Goal: Task Accomplishment & Management: Use online tool/utility

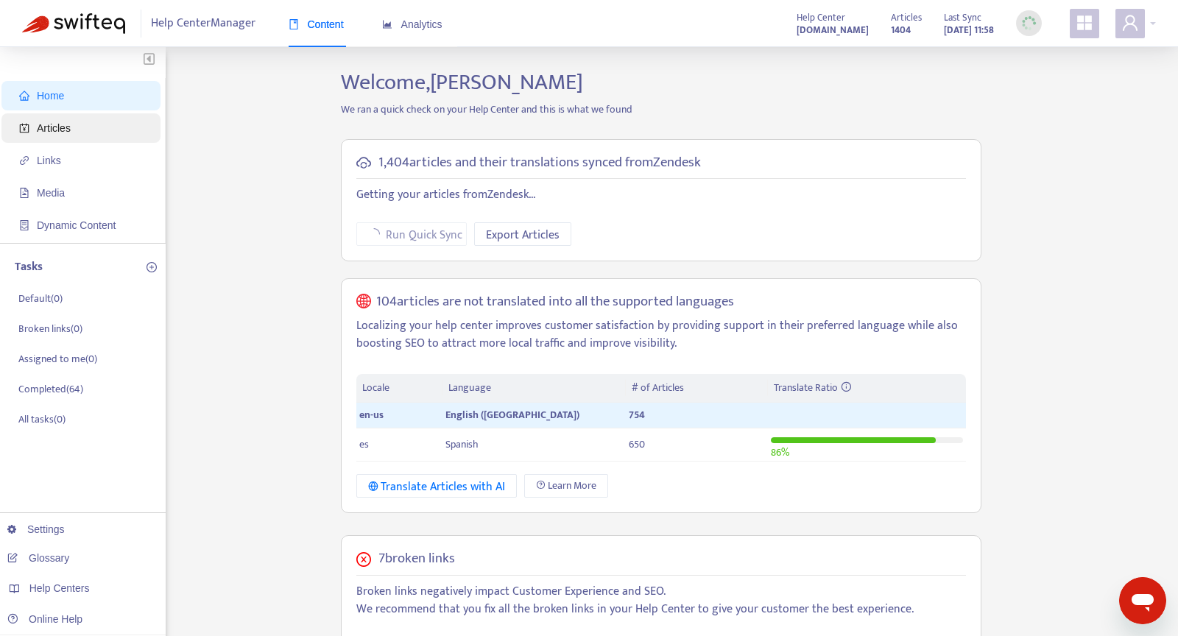
click at [98, 133] on span "Articles" at bounding box center [84, 127] width 130 height 29
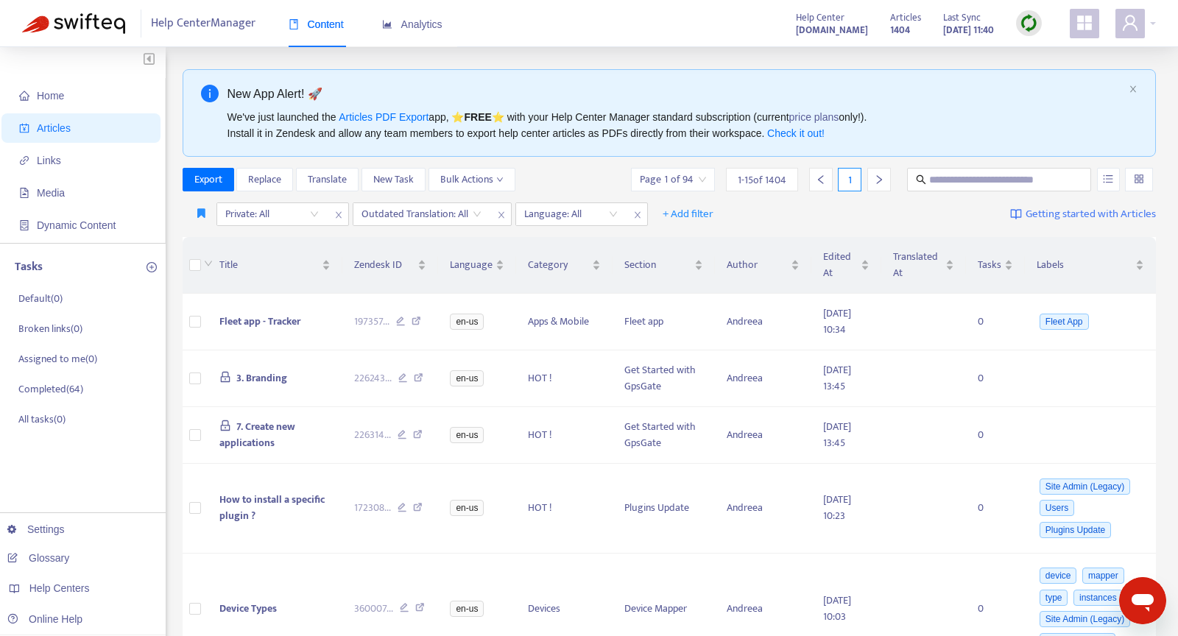
click at [1092, 32] on span at bounding box center [1084, 23] width 29 height 29
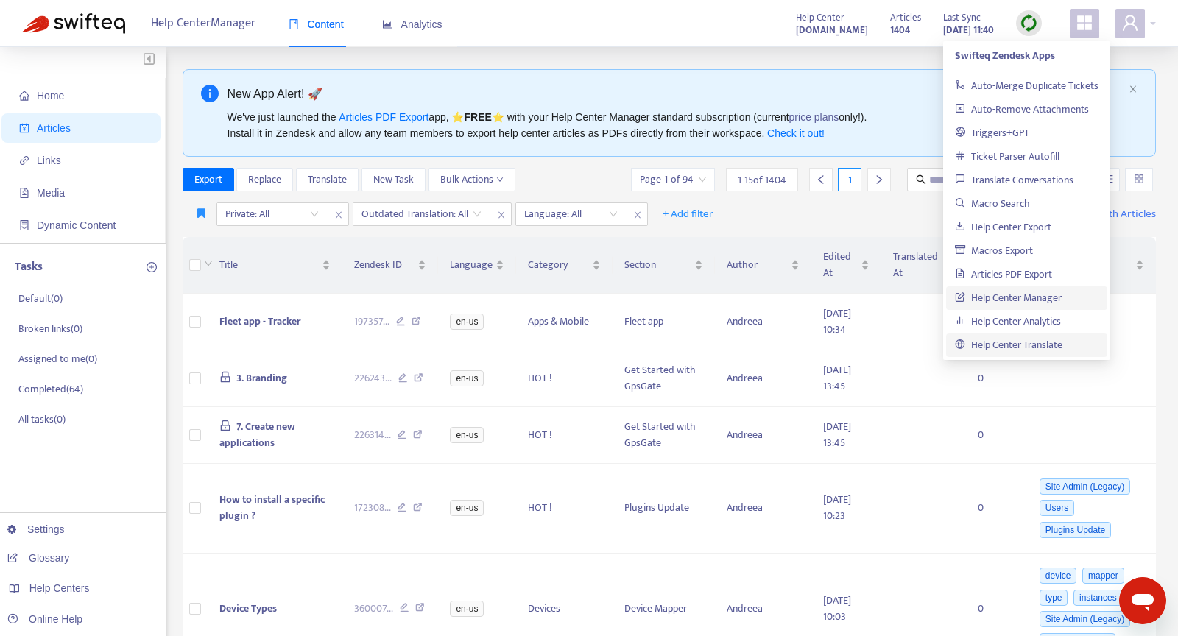
click at [1000, 353] on link "Help Center Translate" at bounding box center [1009, 345] width 108 height 17
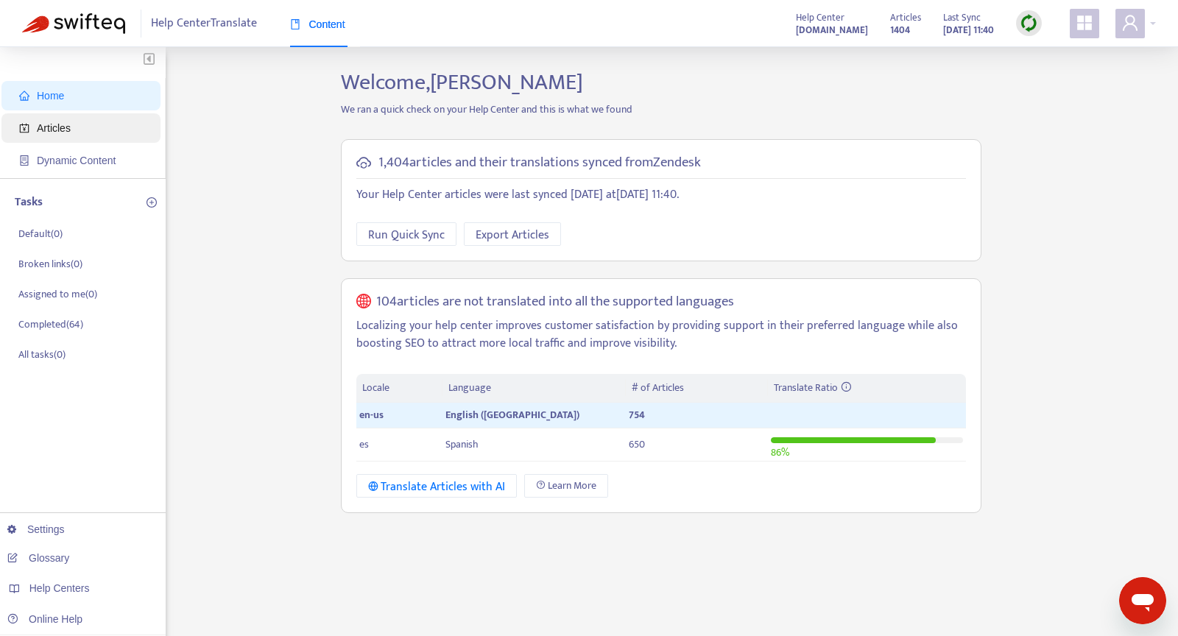
click at [90, 122] on span "Articles" at bounding box center [84, 127] width 130 height 29
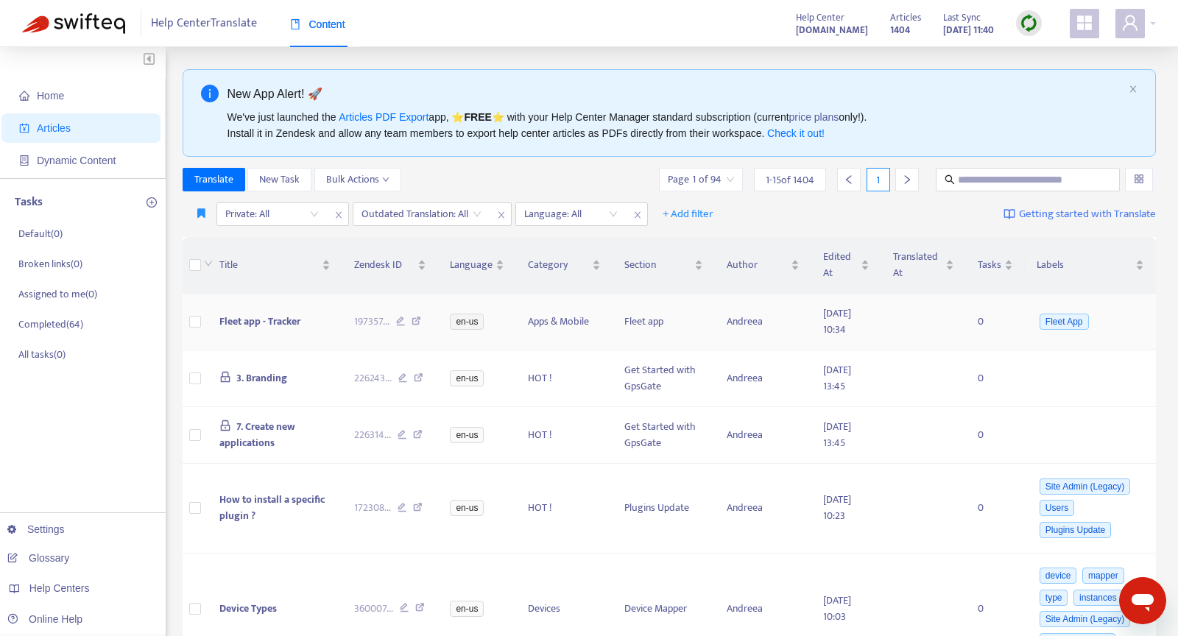
click at [278, 321] on span "Fleet app - Tracker" at bounding box center [259, 321] width 81 height 17
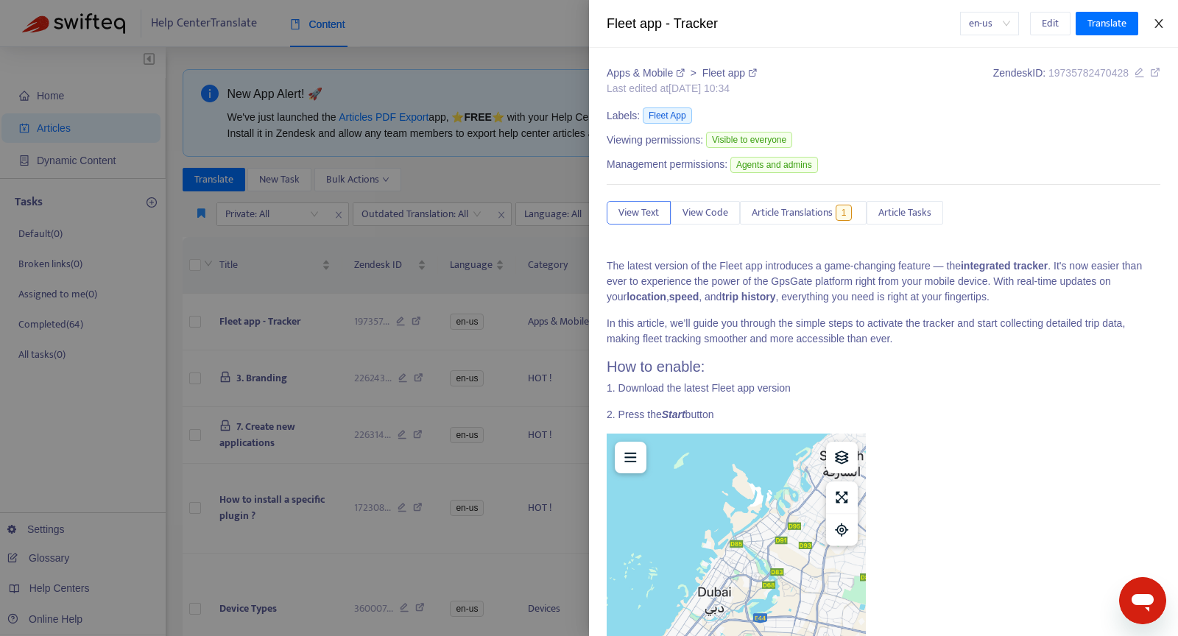
click at [1156, 24] on icon "close" at bounding box center [1159, 24] width 12 height 12
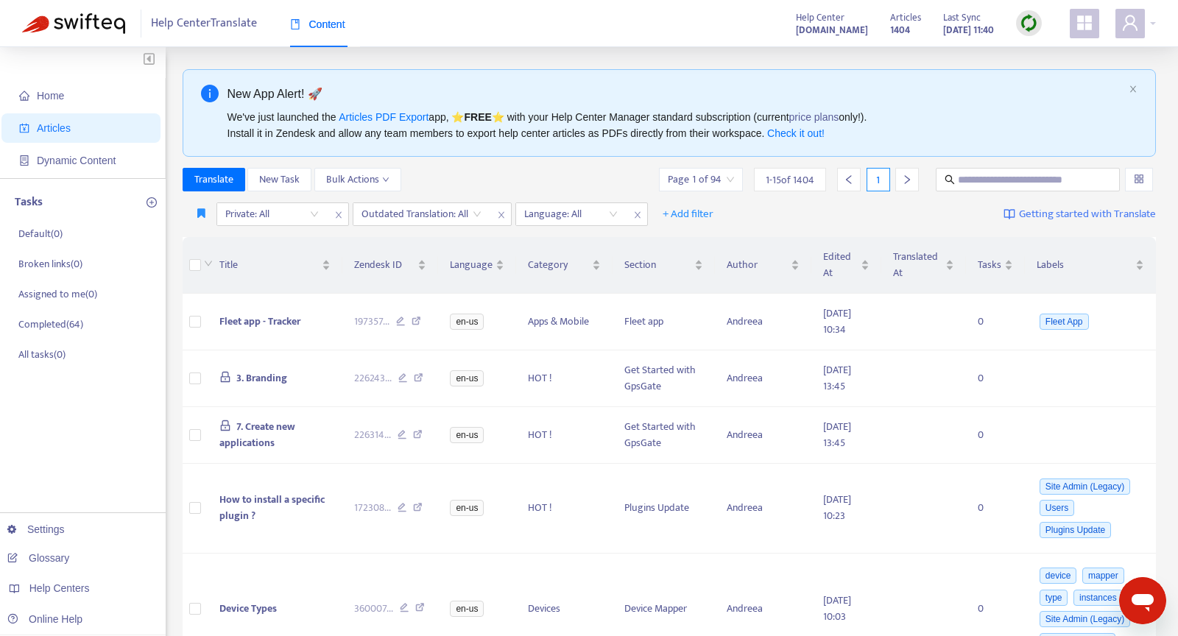
click at [1077, 28] on icon "appstore" at bounding box center [1084, 22] width 15 height 15
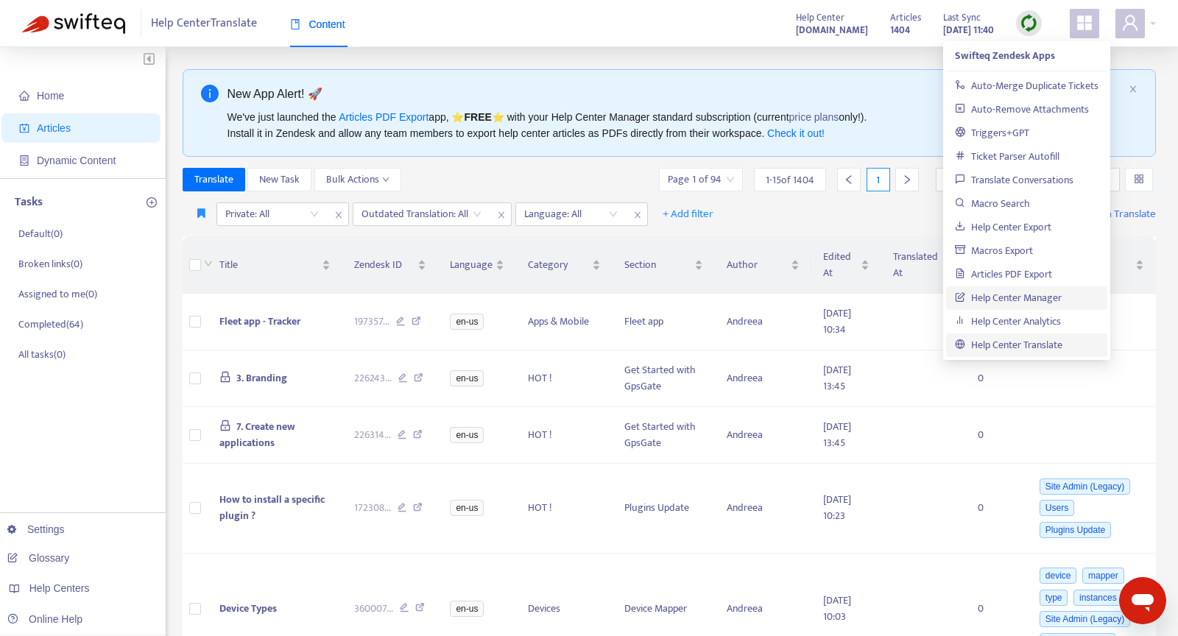
click at [1003, 301] on link "Help Center Manager" at bounding box center [1008, 297] width 107 height 17
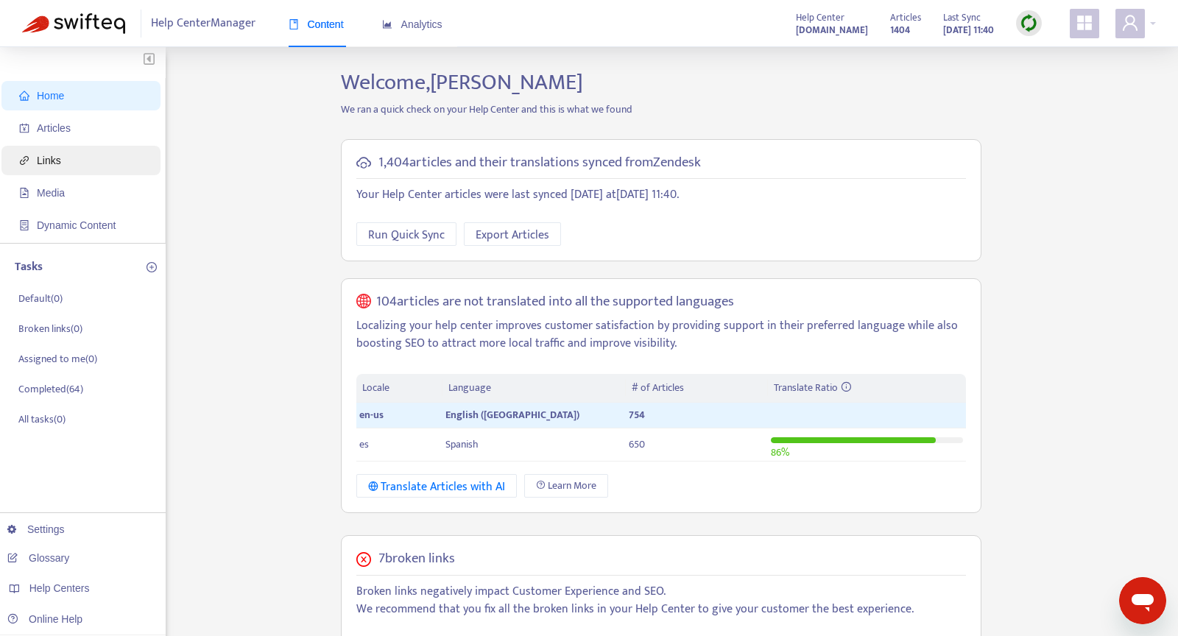
click at [67, 161] on span "Links" at bounding box center [84, 160] width 130 height 29
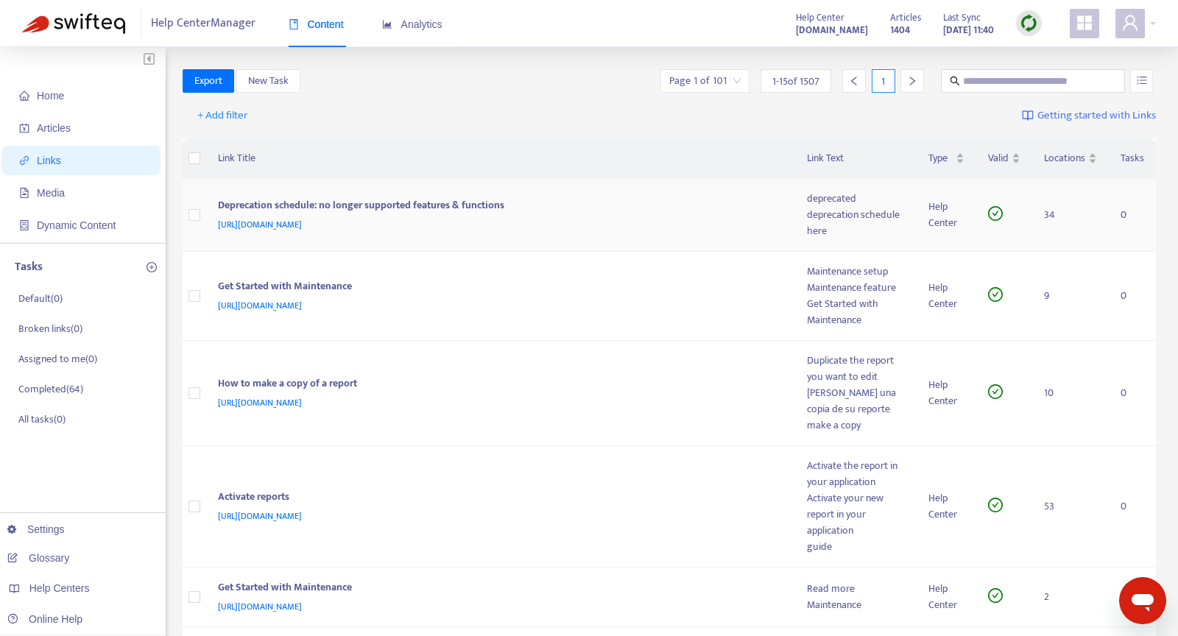
click at [1048, 208] on td "34" at bounding box center [1070, 215] width 77 height 73
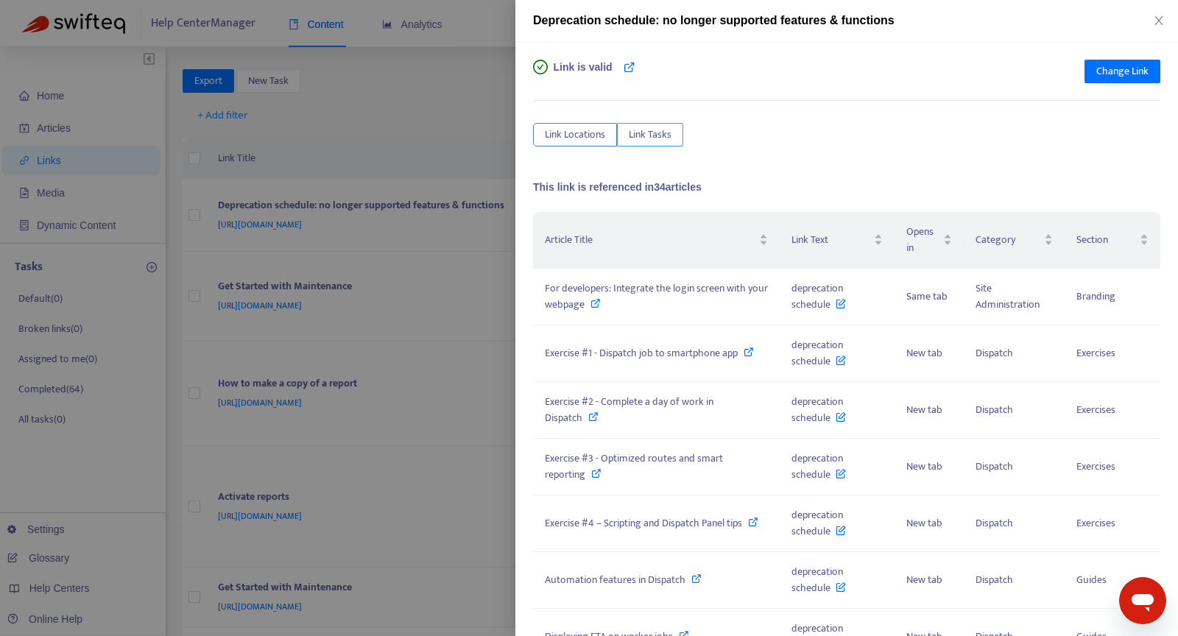
click at [657, 124] on button "Link Tasks" at bounding box center [650, 135] width 66 height 24
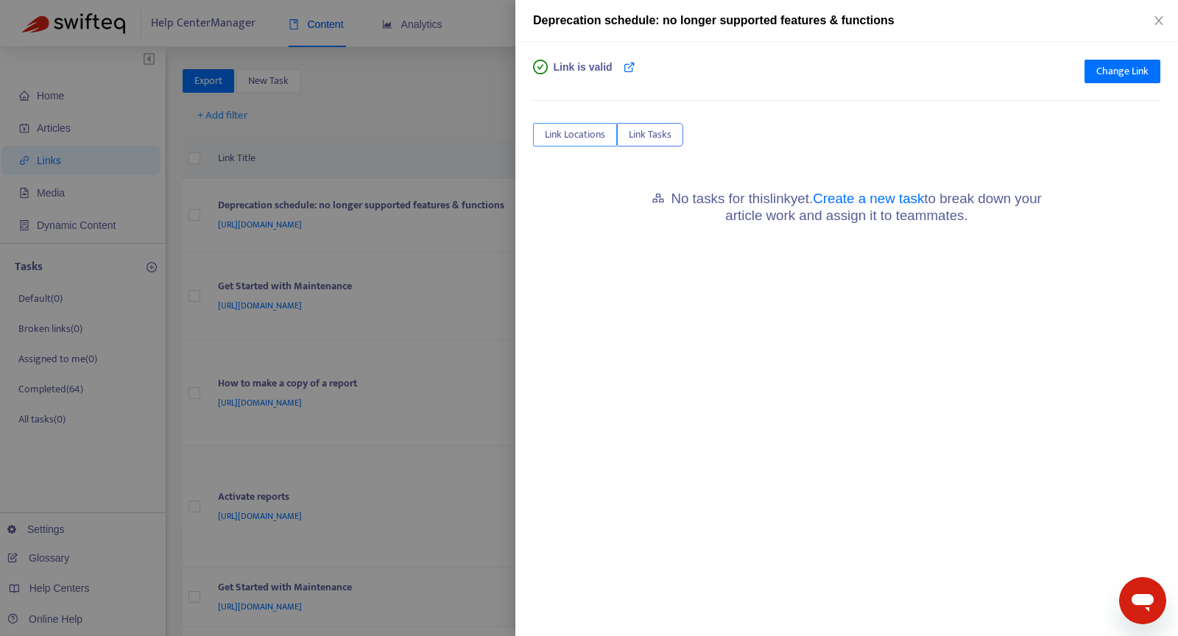
click at [581, 139] on span "Link Locations" at bounding box center [575, 135] width 60 height 16
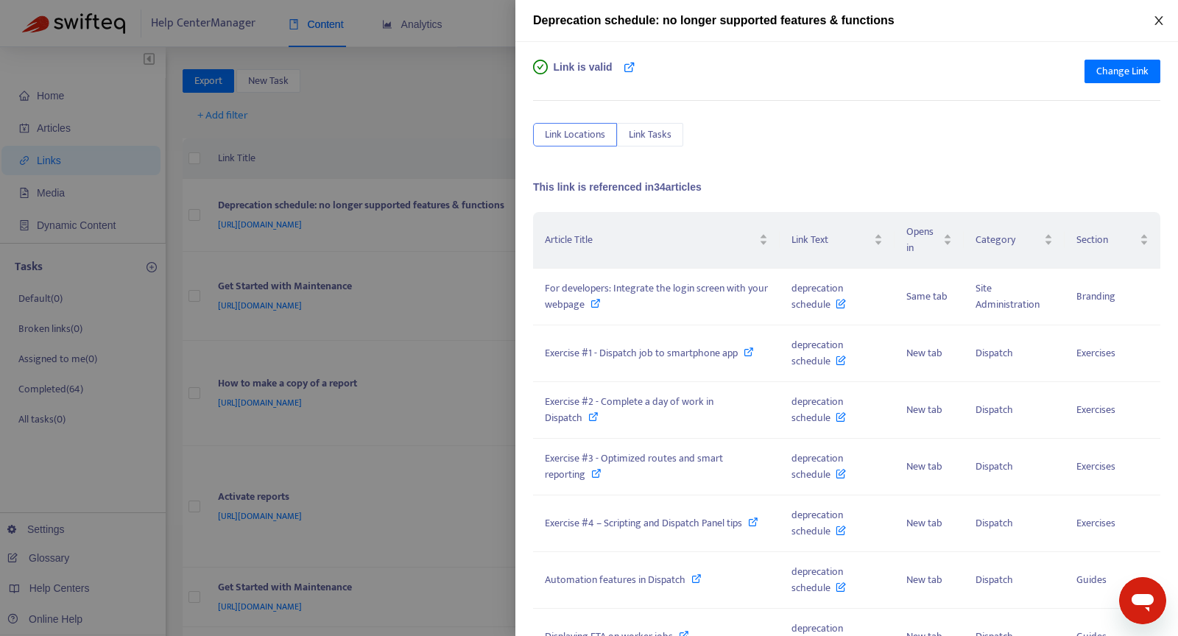
click at [1162, 26] on icon "close" at bounding box center [1159, 21] width 12 height 12
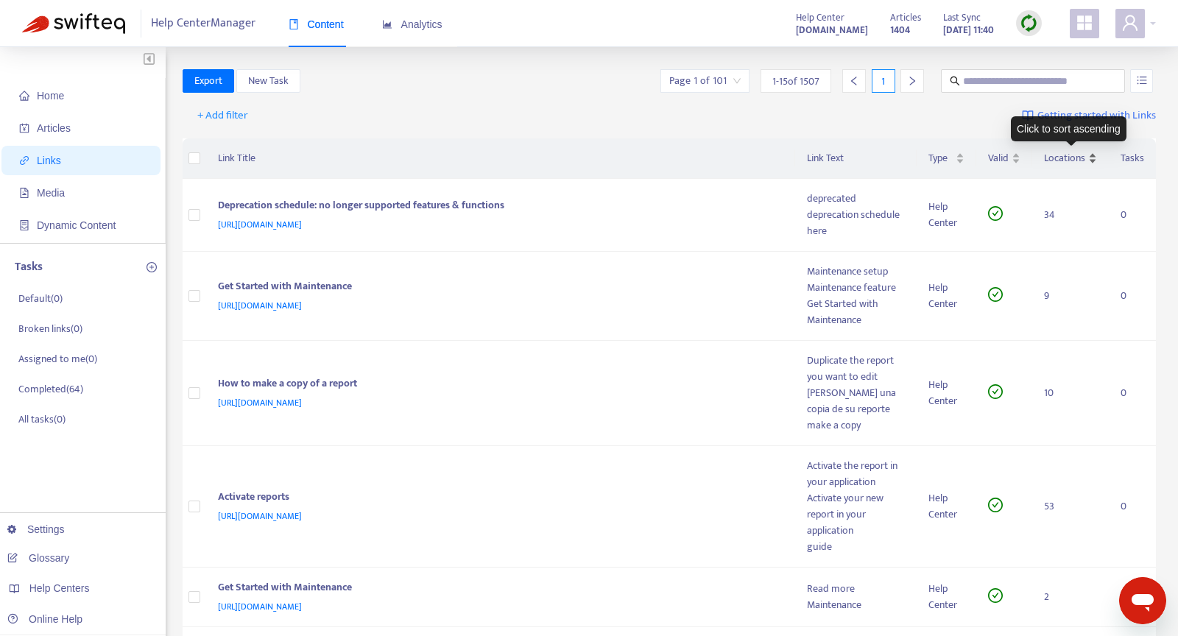
click at [1068, 158] on span "Locations" at bounding box center [1064, 158] width 41 height 16
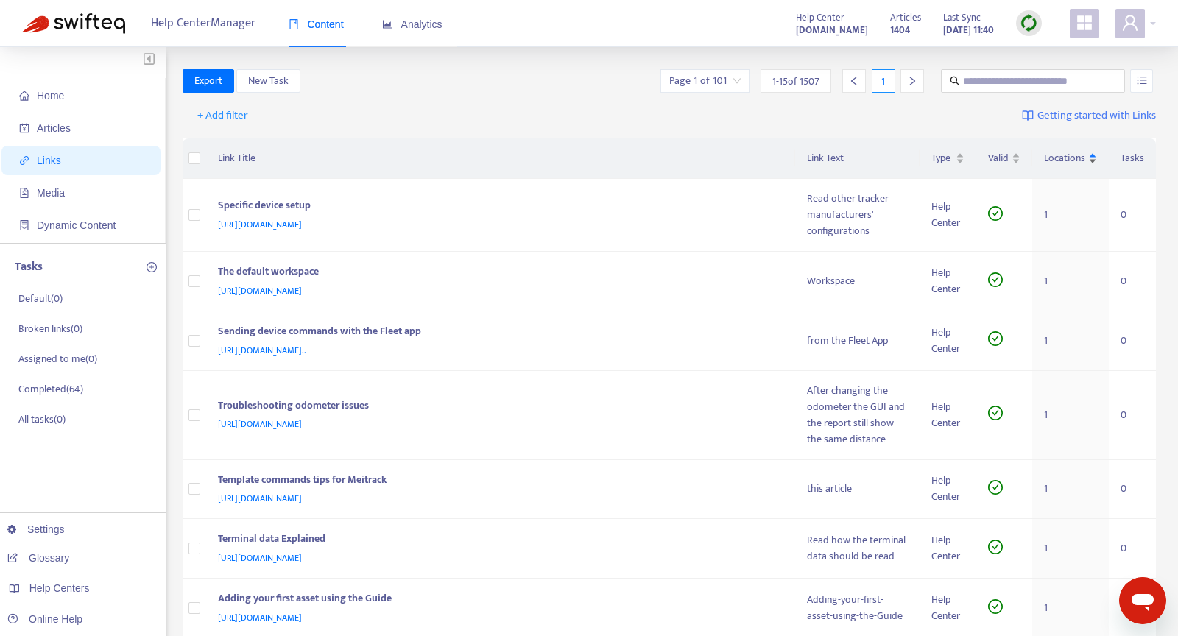
click at [1068, 158] on span "Locations" at bounding box center [1064, 158] width 41 height 16
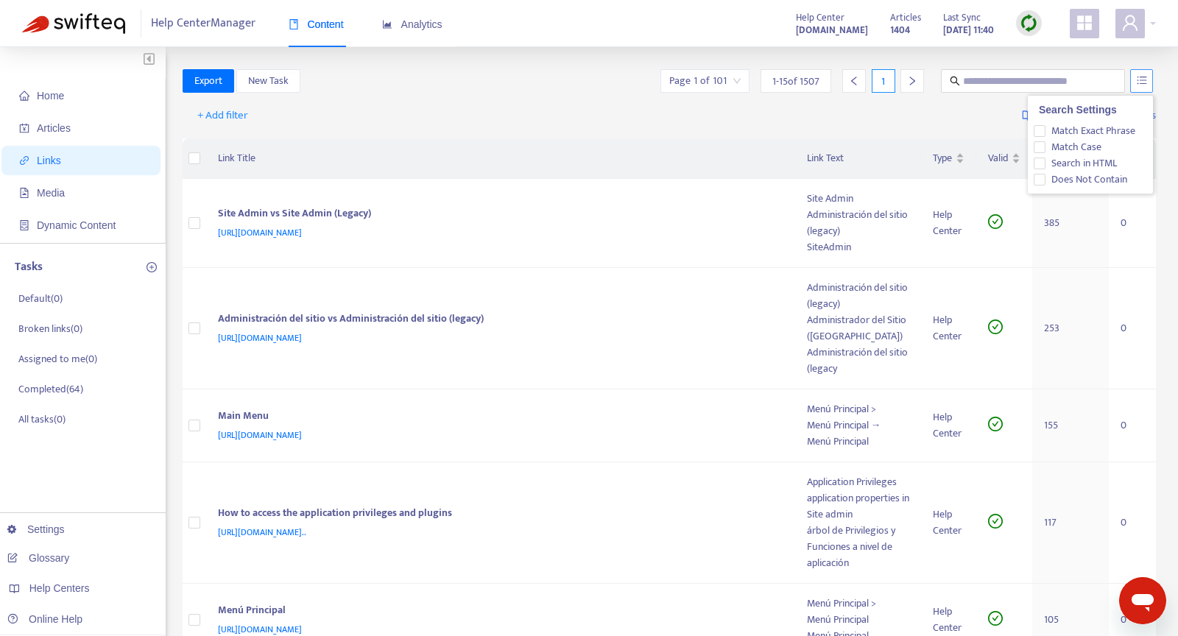
click at [1145, 85] on button "button" at bounding box center [1141, 81] width 23 height 24
click at [442, 22] on span "Analytics" at bounding box center [412, 24] width 60 height 12
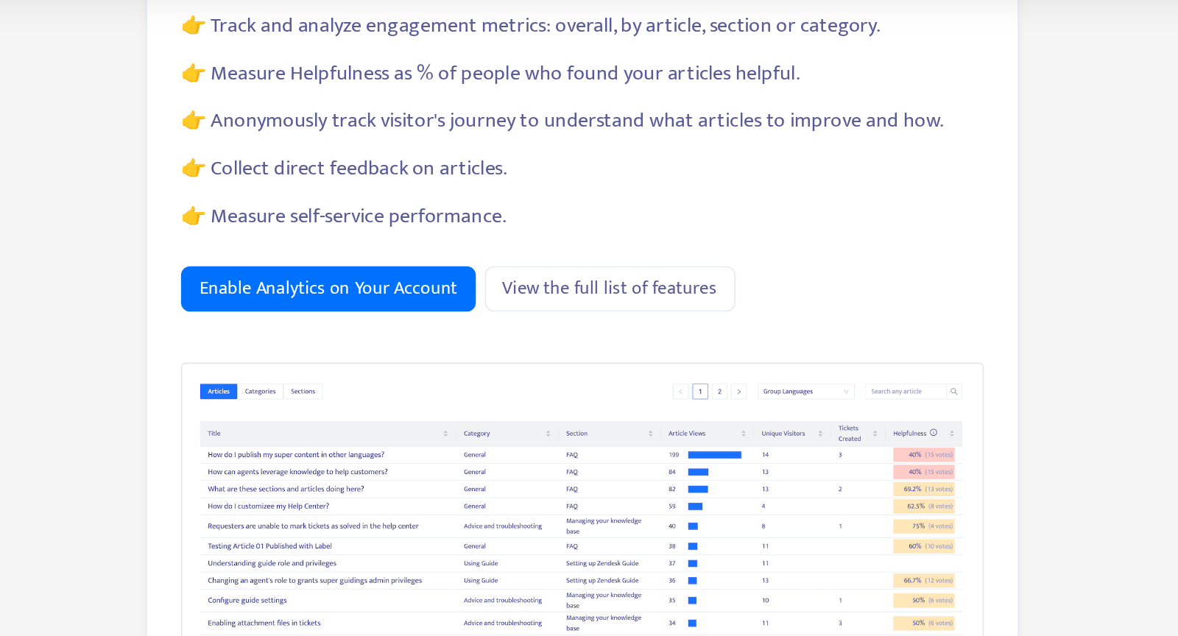
scroll to position [163, 0]
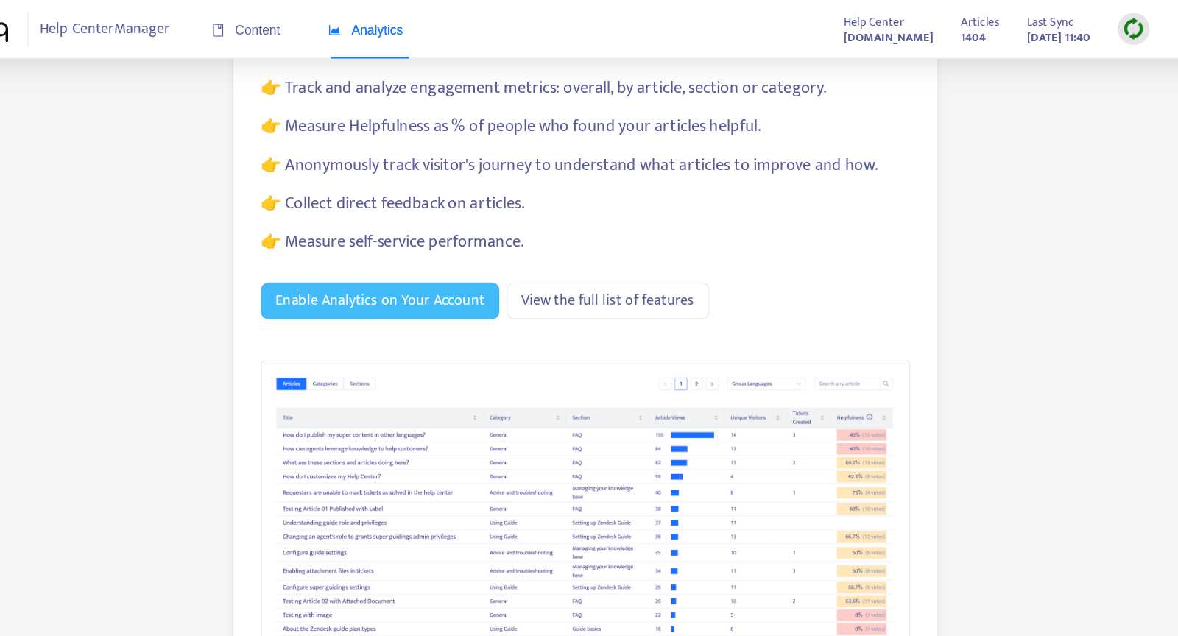
click at [446, 240] on span "Enable Analytics on Your Account" at bounding box center [424, 241] width 168 height 18
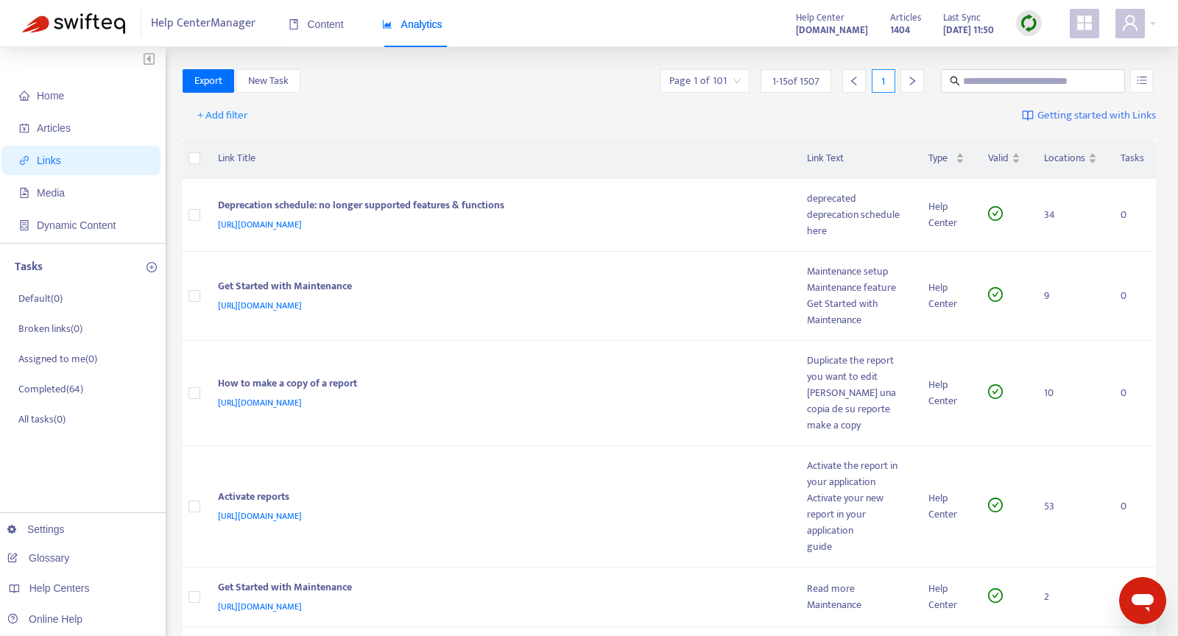
click at [424, 26] on span "Analytics" at bounding box center [412, 24] width 60 height 12
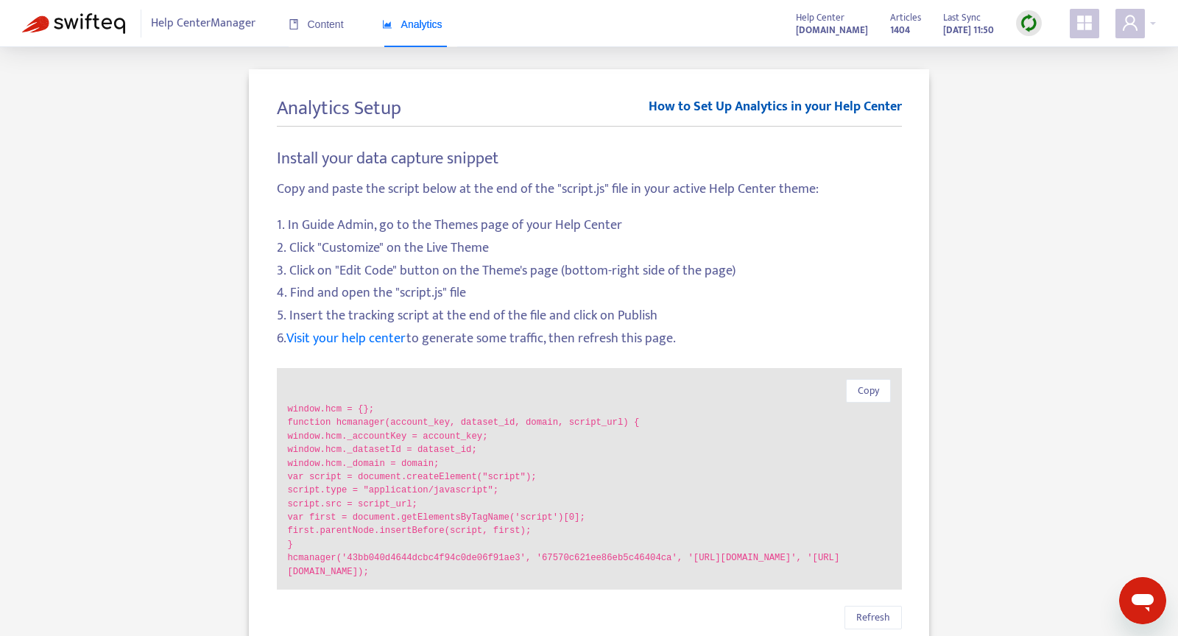
click at [773, 98] on link "How to Set Up Analytics in your Help Center" at bounding box center [775, 111] width 253 height 29
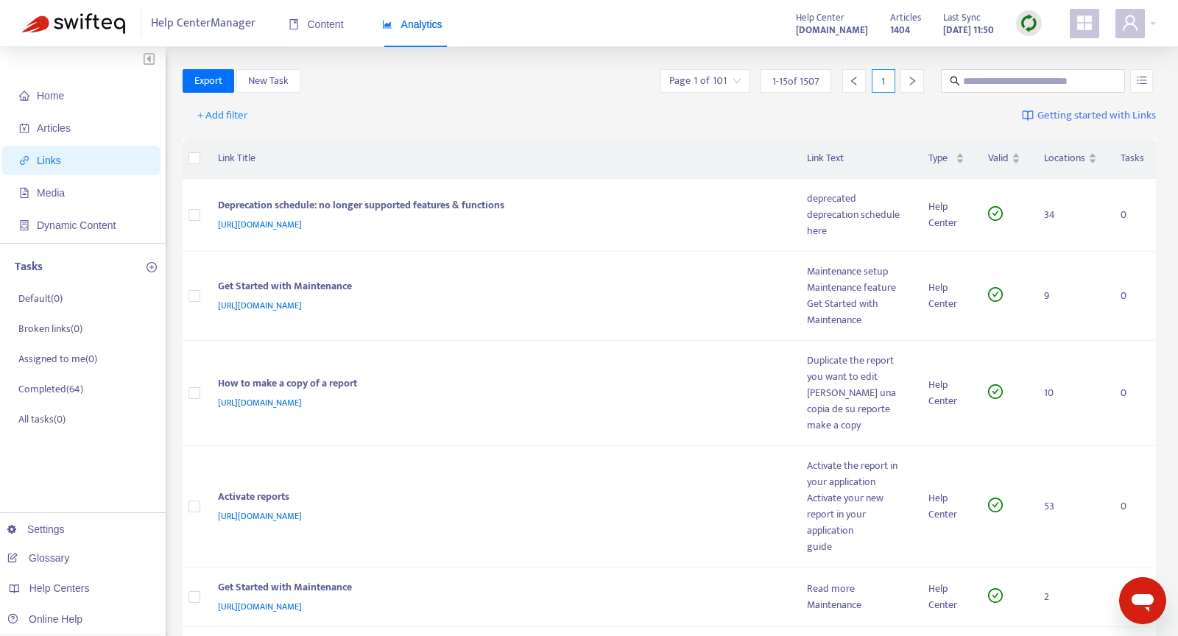
click at [427, 20] on span "Analytics" at bounding box center [412, 24] width 60 height 12
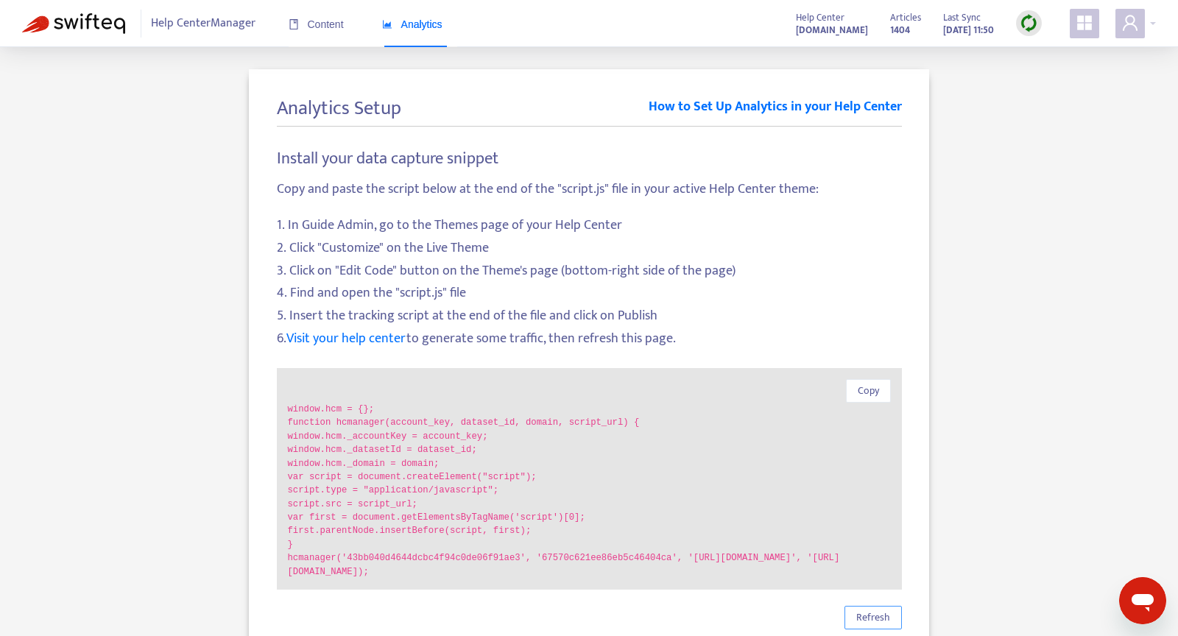
click at [868, 618] on span "Refresh" at bounding box center [873, 618] width 34 height 16
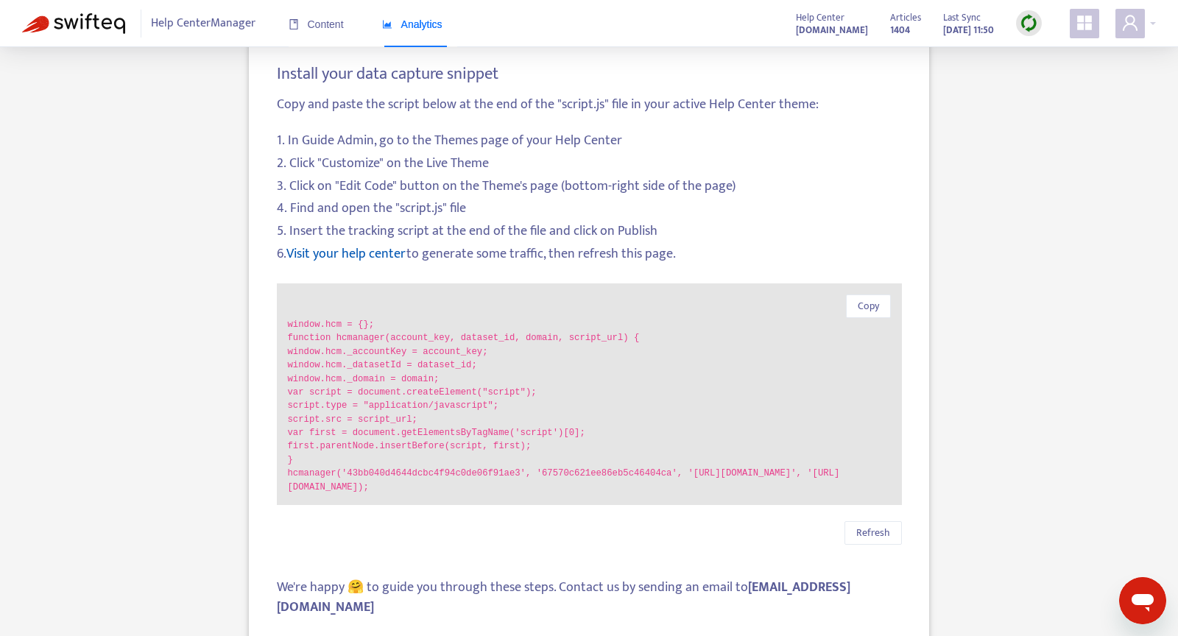
click at [358, 250] on link "Visit your help center" at bounding box center [346, 254] width 120 height 22
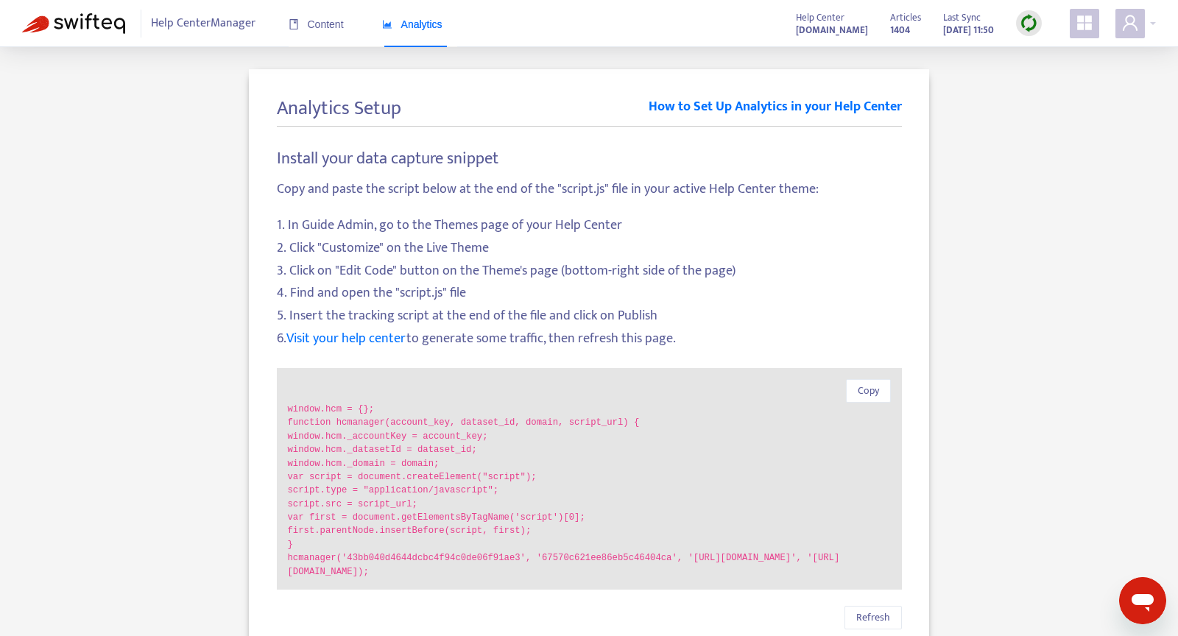
click at [54, 33] on img at bounding box center [73, 23] width 103 height 21
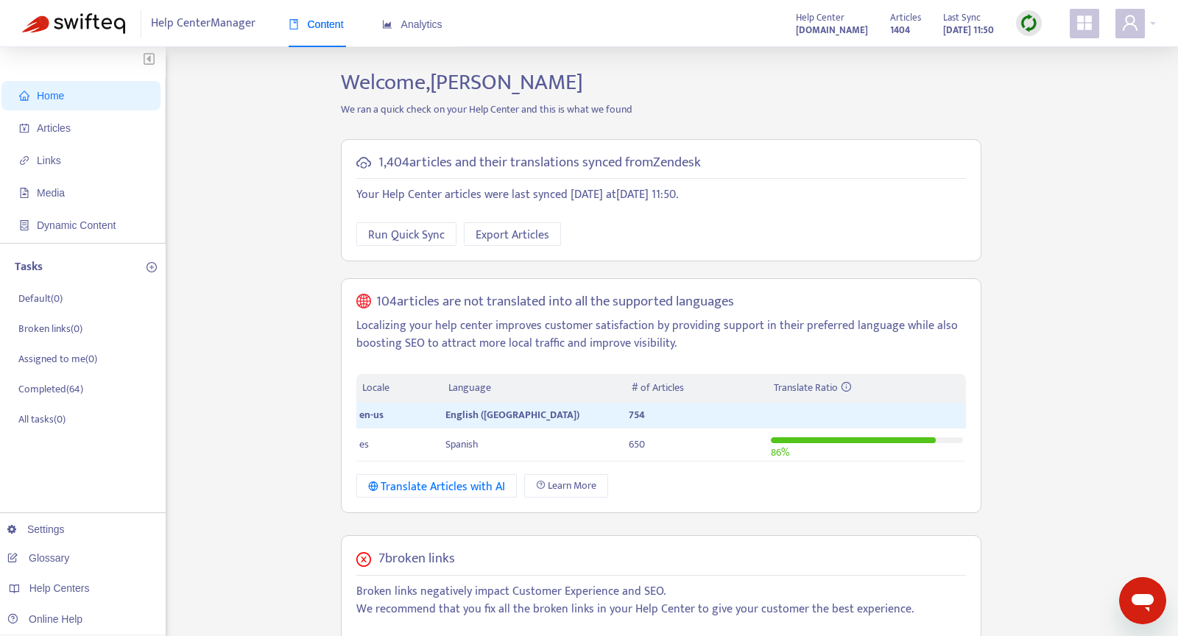
click at [54, 33] on img at bounding box center [73, 23] width 103 height 21
